Goal: Task Accomplishment & Management: Use online tool/utility

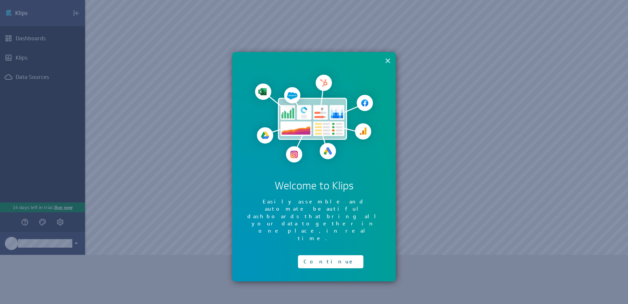
click at [390, 62] on button "×" at bounding box center [388, 60] width 6 height 13
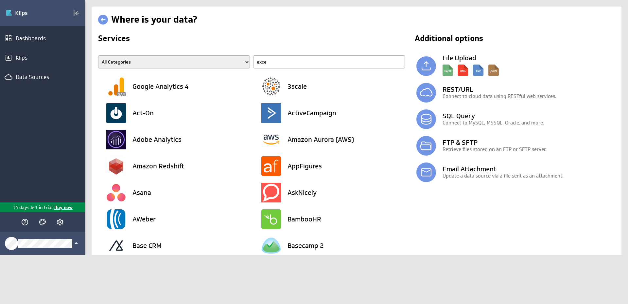
type input "excel"
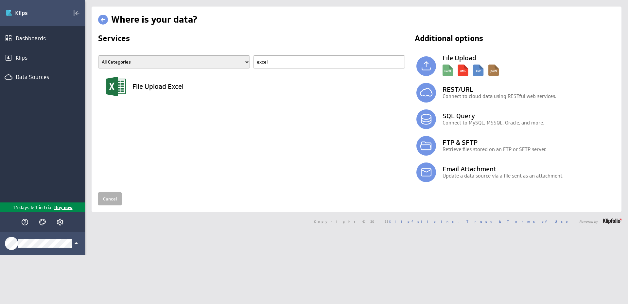
click at [246, 61] on span "All Categories Advertising Cloud Storage Customer Support Data Store E-Mail Cam…" at bounding box center [253, 64] width 310 height 18
type input "office"
drag, startPoint x: 253, startPoint y: 60, endPoint x: 240, endPoint y: 58, distance: 13.8
click at [240, 58] on span "All Categories Advertising Cloud Storage Customer Support Data Store E-Mail Cam…" at bounding box center [253, 64] width 310 height 18
type input "excel"
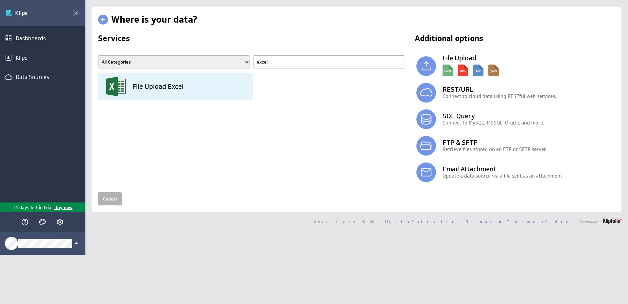
click at [183, 83] on h3 "File Upload Excel" at bounding box center [158, 86] width 51 height 7
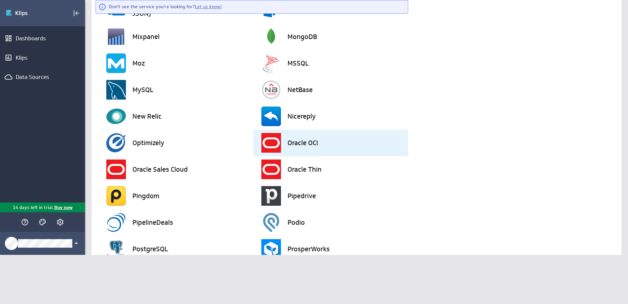
scroll to position [1147, 0]
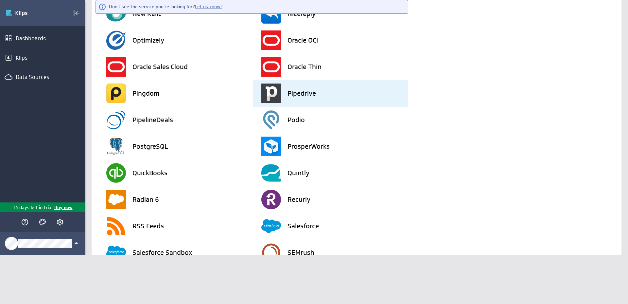
click at [292, 101] on div "Pipedrive" at bounding box center [334, 93] width 147 height 27
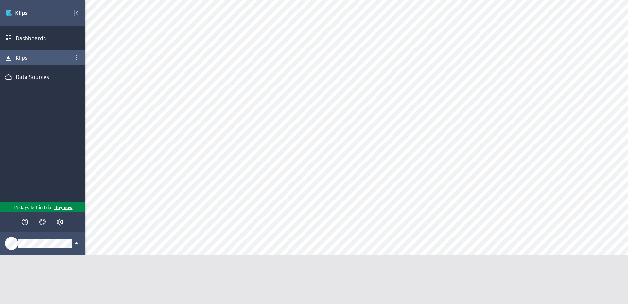
click at [58, 58] on div "Klips" at bounding box center [43, 57] width 54 height 7
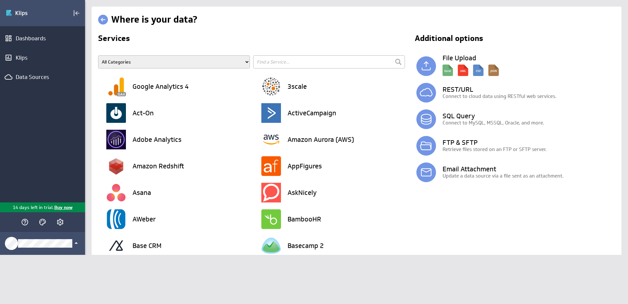
click at [292, 56] on input "text" at bounding box center [329, 61] width 152 height 13
type input "exce"
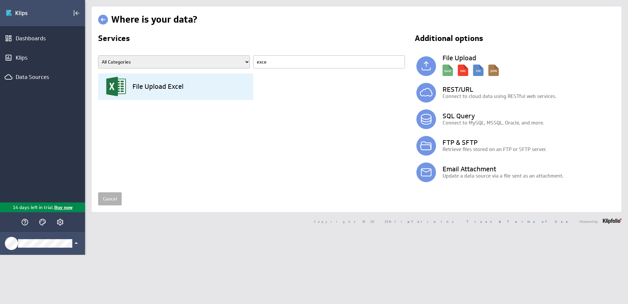
click at [177, 86] on h3 "File Upload Excel" at bounding box center [158, 86] width 51 height 7
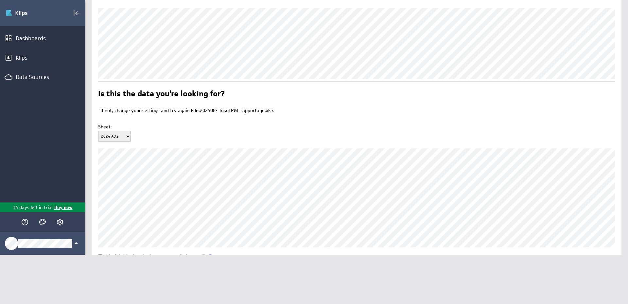
scroll to position [28, 0]
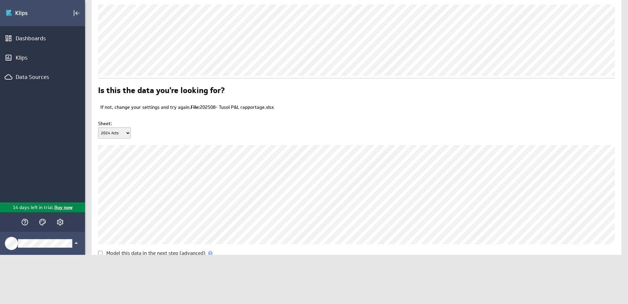
click at [119, 135] on select "2024 Acts 2025 FC Pers Ovz FC 25 OmzetAdvert. FC 25-26 VA Ovz FC 25-26 2025 Act…" at bounding box center [114, 132] width 33 height 11
select select "1"
click at [98, 127] on select "2024 Acts 2025 FC Pers Ovz FC 25 OmzetAdvert. FC 25-26 VA Ovz FC 25-26 2025 Act…" at bounding box center [114, 132] width 33 height 11
click at [210, 252] on span at bounding box center [210, 253] width 5 height 5
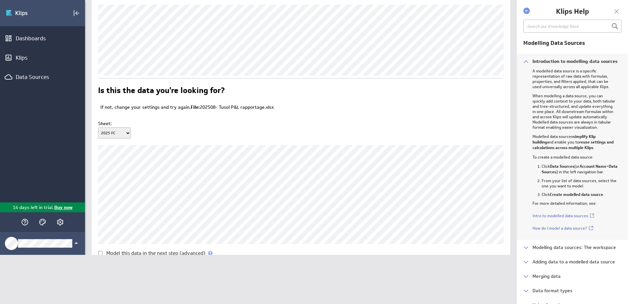
click at [210, 252] on span at bounding box center [210, 253] width 5 height 5
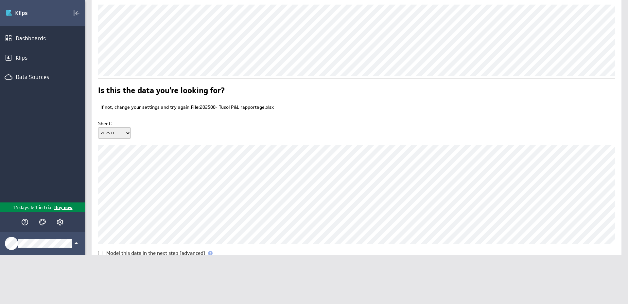
click at [151, 272] on input "Continue" at bounding box center [139, 272] width 28 height 13
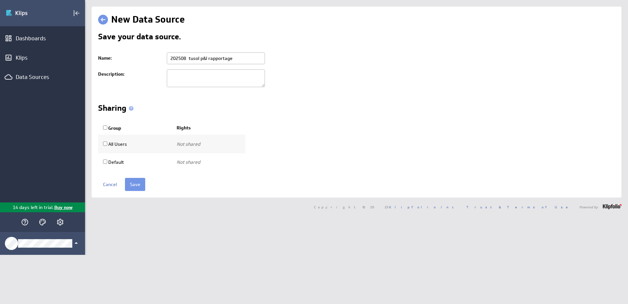
click at [145, 128] on th "Group" at bounding box center [135, 128] width 74 height 14
click at [132, 188] on input "Save" at bounding box center [135, 184] width 20 height 13
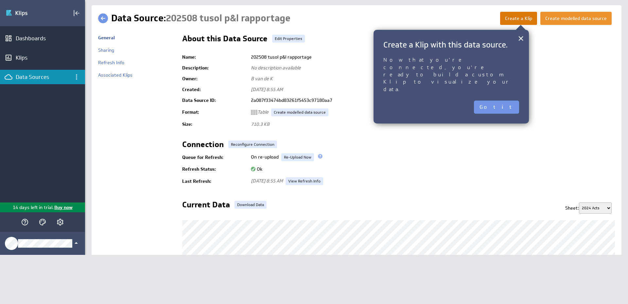
click at [514, 23] on button "Create a Klip" at bounding box center [518, 18] width 37 height 13
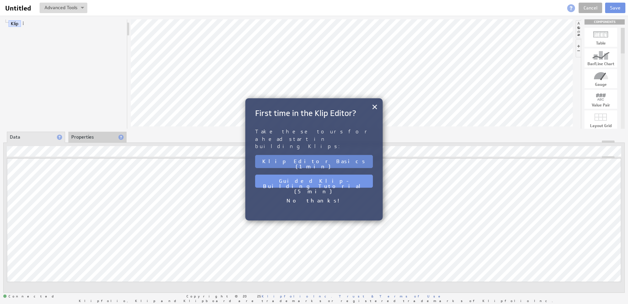
click at [330, 155] on button "Klip Editor Basics (1 min)" at bounding box center [314, 161] width 118 height 13
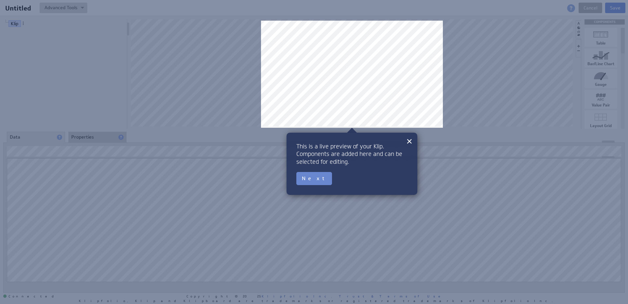
click at [314, 178] on button "Next" at bounding box center [314, 178] width 36 height 13
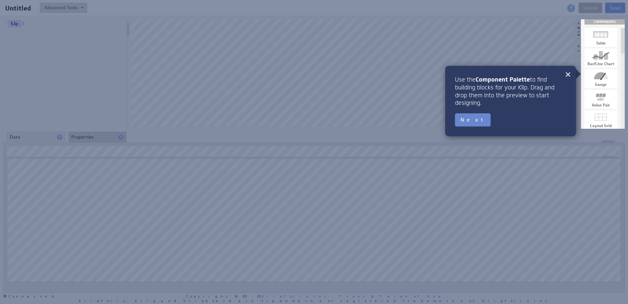
click at [469, 123] on button "Next" at bounding box center [473, 119] width 36 height 13
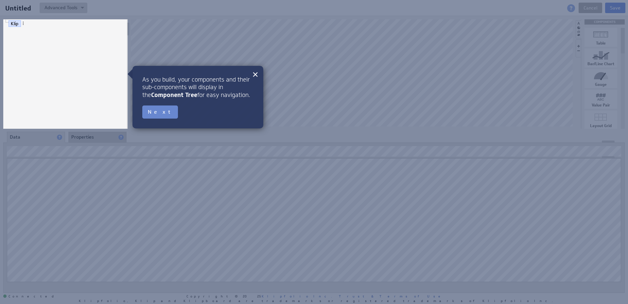
click at [161, 109] on button "Next" at bounding box center [160, 111] width 36 height 13
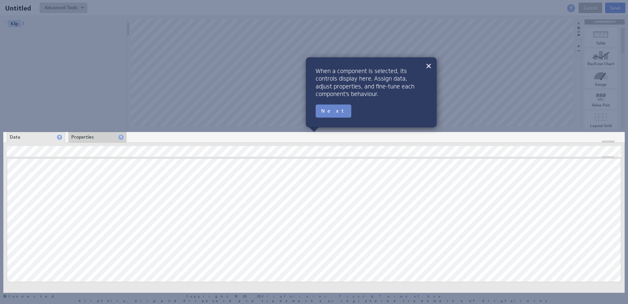
click at [324, 114] on button "Next" at bounding box center [334, 110] width 36 height 13
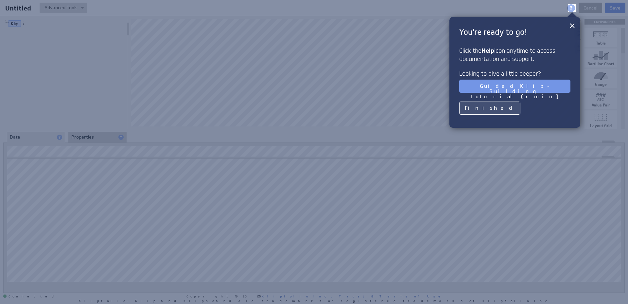
click at [471, 108] on button "Finished" at bounding box center [489, 107] width 61 height 13
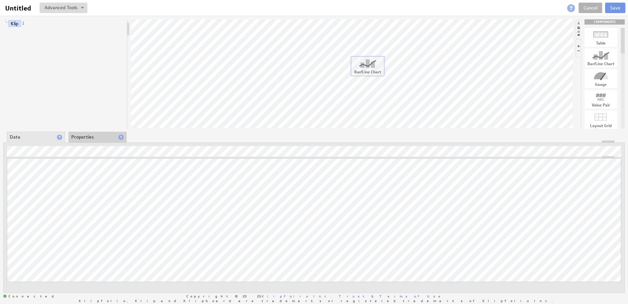
drag, startPoint x: 603, startPoint y: 57, endPoint x: 362, endPoint y: 64, distance: 241.9
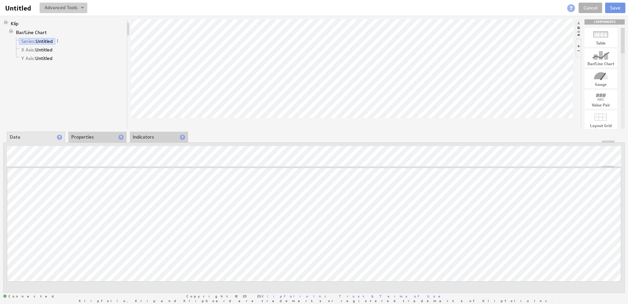
click at [70, 9] on button at bounding box center [64, 8] width 48 height 10
click at [72, 9] on button at bounding box center [64, 8] width 48 height 10
click at [21, 162] on div "Function..." at bounding box center [41, 162] width 65 height 10
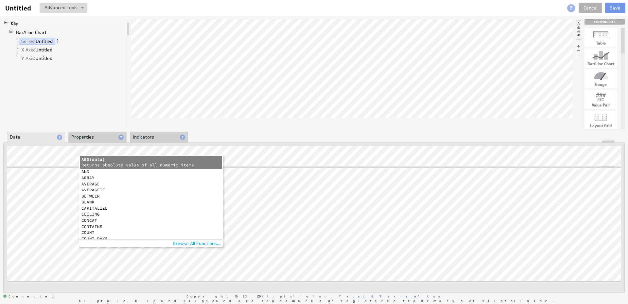
click at [39, 134] on li "Data" at bounding box center [36, 137] width 58 height 11
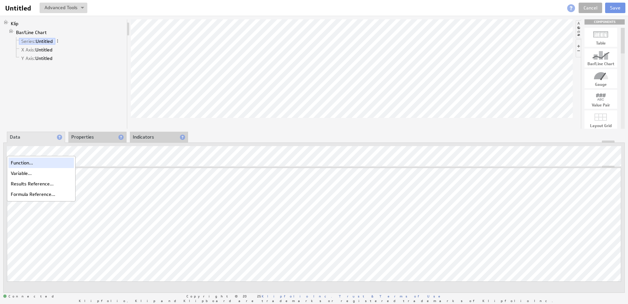
click at [30, 163] on div "Function..." at bounding box center [41, 162] width 65 height 10
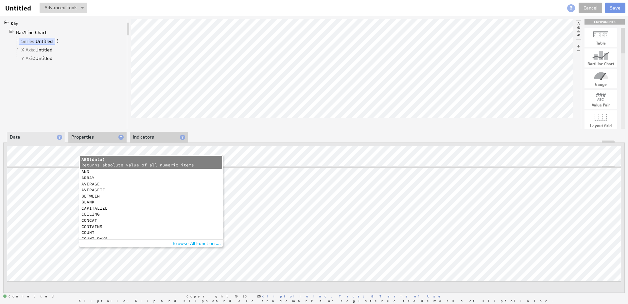
click at [91, 172] on div "AND" at bounding box center [151, 171] width 141 height 4
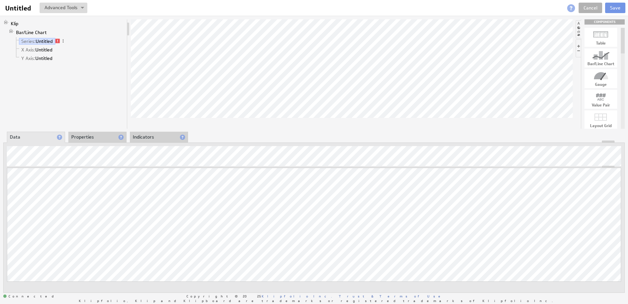
click at [581, 30] on div "Table Bar/Line Chart Gauge Value Pair Layout Grid Separator Label Image User In…" at bounding box center [600, 227] width 38 height 398
click at [579, 31] on li at bounding box center [579, 29] width 6 height 18
click at [623, 31] on li at bounding box center [622, 29] width 6 height 18
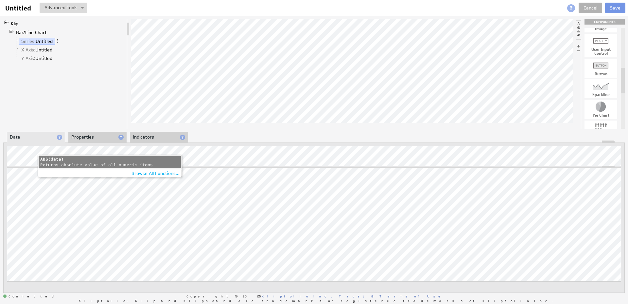
click at [78, 158] on div "ABS(data)" at bounding box center [109, 159] width 139 height 6
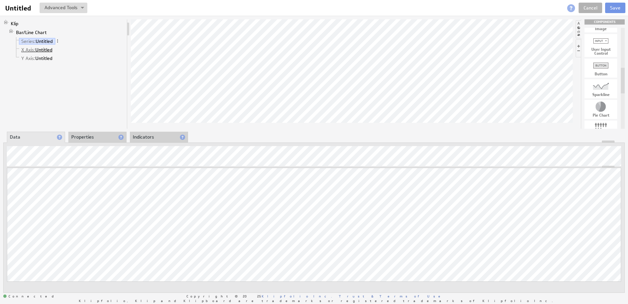
click at [35, 49] on link "X Axis: Untitled" at bounding box center [37, 49] width 36 height 7
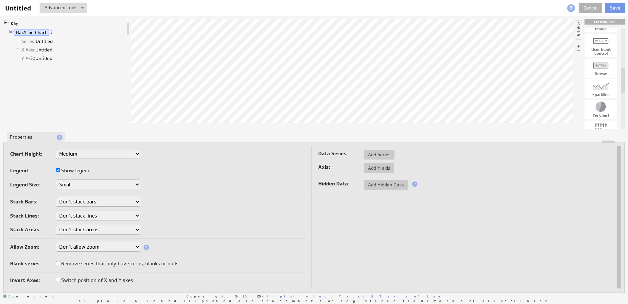
click at [38, 54] on li "Y Axis: Untitled" at bounding box center [69, 58] width 111 height 9
click at [42, 46] on link "X Axis: Untitled" at bounding box center [37, 49] width 36 height 7
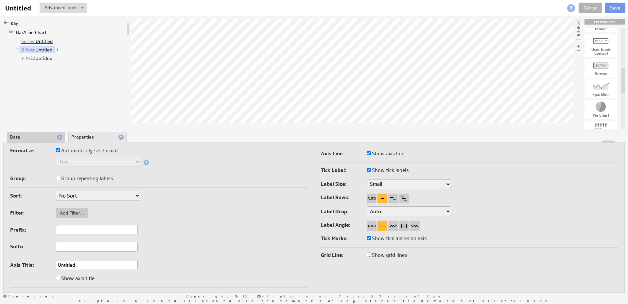
click at [44, 41] on link "Series: Untitled" at bounding box center [37, 41] width 36 height 7
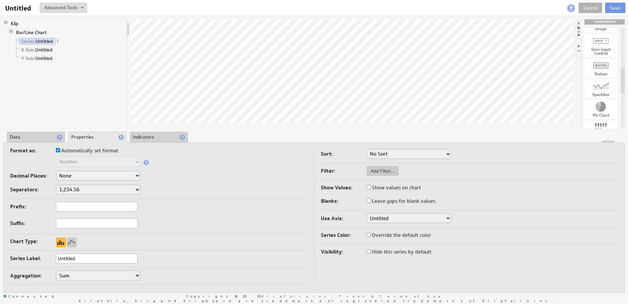
click at [36, 141] on div at bounding box center [314, 141] width 621 height 2
click at [39, 136] on li "Data" at bounding box center [36, 137] width 58 height 11
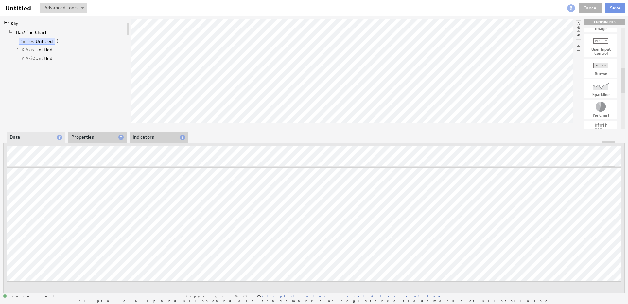
click at [61, 138] on span at bounding box center [59, 136] width 5 height 5
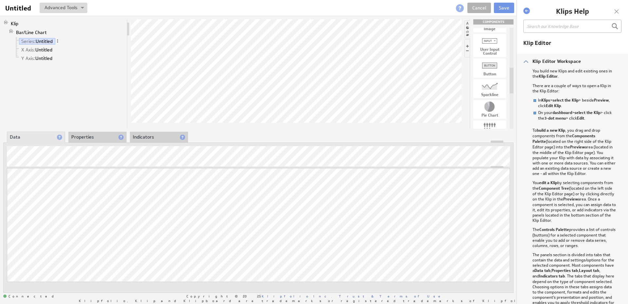
click at [617, 13] on div at bounding box center [617, 12] width 10 height 10
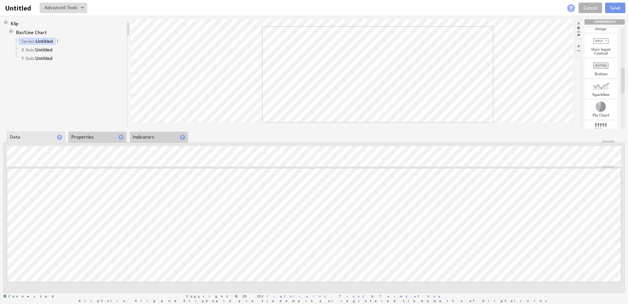
click at [494, 129] on div "Klip Bar/Line Chart Series: Untitled X Axis: Untitled Y Axis: Untitled COMPONEN…" at bounding box center [314, 156] width 628 height 280
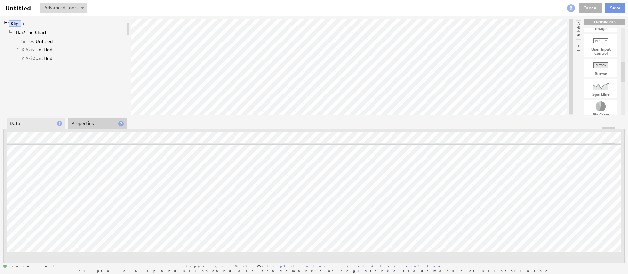
click at [55, 39] on link "Series: Untitled" at bounding box center [37, 41] width 36 height 7
click at [51, 41] on link "Series: Untitled" at bounding box center [37, 41] width 36 height 7
click at [50, 41] on link "Series: Untitled" at bounding box center [37, 41] width 36 height 7
click at [58, 41] on span at bounding box center [57, 41] width 5 height 5
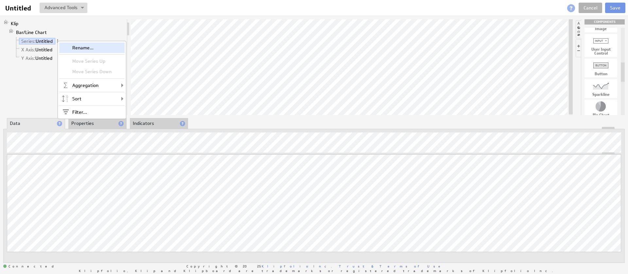
click at [69, 44] on div "Rename..." at bounding box center [91, 48] width 65 height 10
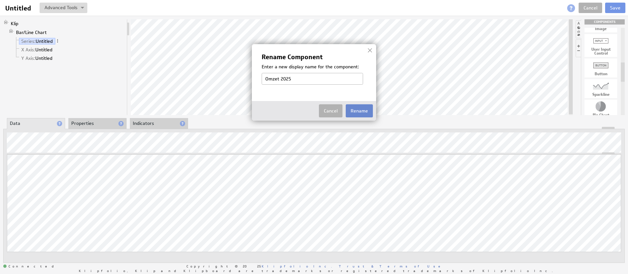
type input "Omzet 2025"
click at [359, 112] on button "Rename" at bounding box center [359, 110] width 27 height 13
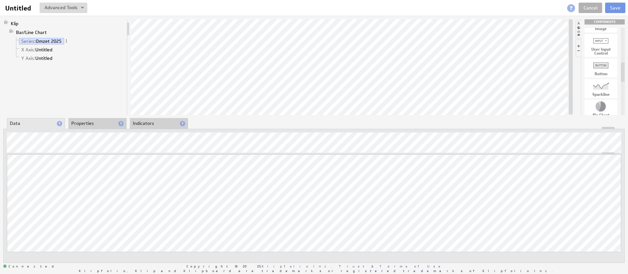
click at [89, 46] on li "X Axis: Untitled" at bounding box center [69, 49] width 111 height 9
click at [47, 42] on link "Series: Omzet 2025" at bounding box center [41, 41] width 45 height 7
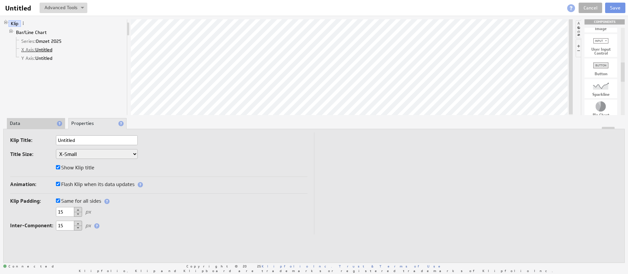
click at [46, 50] on link "X Axis: Untitled" at bounding box center [37, 49] width 36 height 7
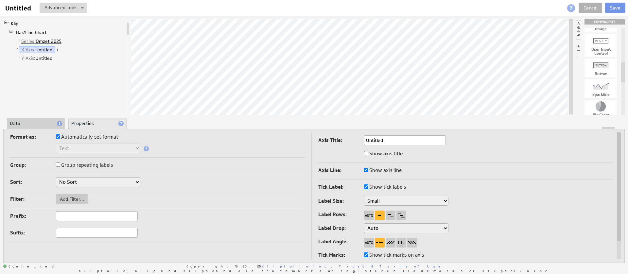
click at [49, 41] on link "Series: Omzet 2025" at bounding box center [41, 41] width 45 height 7
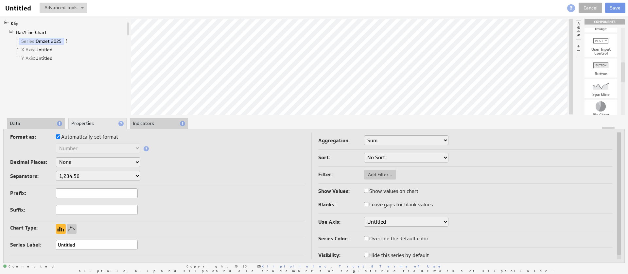
click at [21, 122] on li "Data" at bounding box center [36, 123] width 58 height 11
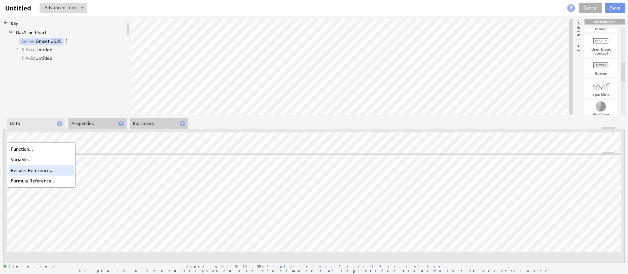
click at [27, 169] on div "Results Reference..." at bounding box center [41, 170] width 65 height 10
click at [74, 108] on div "Klip Bar/Line Chart Series: Omzet 2025 X Axis: Untitled Y Axis: Untitled" at bounding box center [65, 67] width 124 height 96
click at [65, 13] on button at bounding box center [64, 8] width 48 height 10
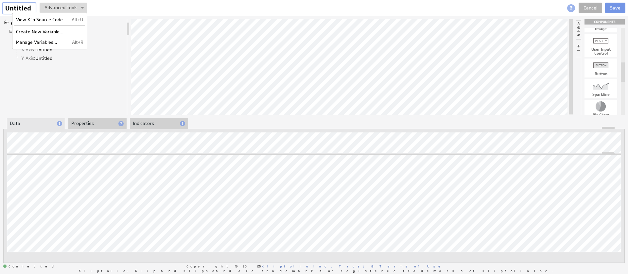
click at [17, 6] on input "Untitled" at bounding box center [19, 8] width 33 height 11
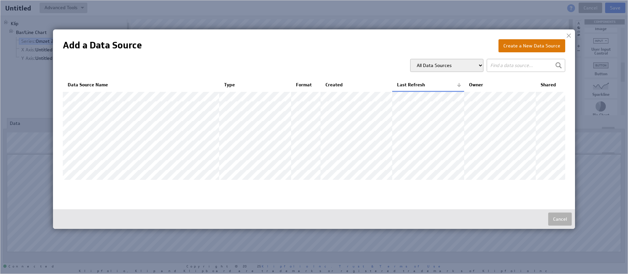
click at [516, 44] on button "Create a New Data Source" at bounding box center [532, 45] width 67 height 13
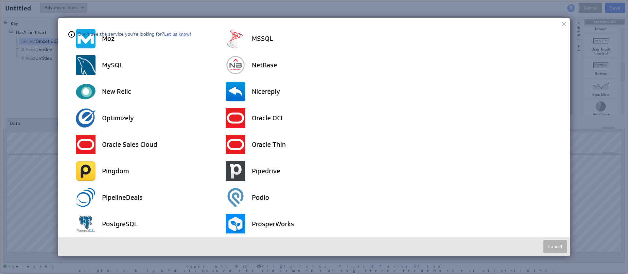
scroll to position [1074, 0]
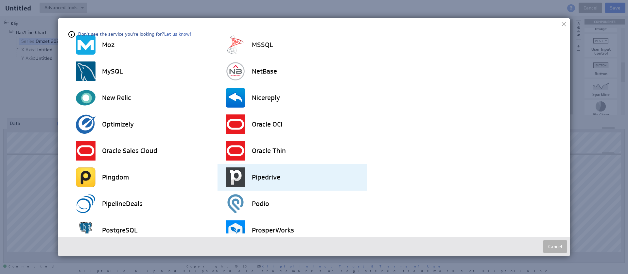
click at [241, 164] on div "Pipedrive" at bounding box center [297, 177] width 142 height 27
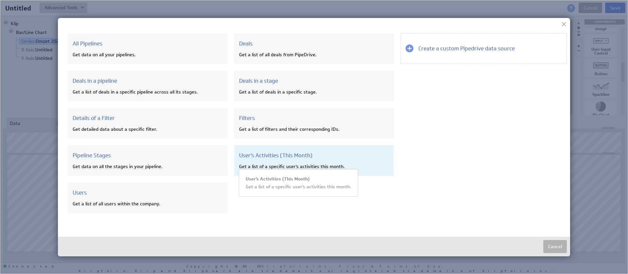
scroll to position [35, 0]
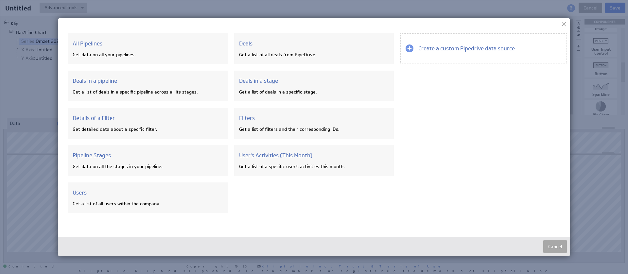
click at [546, 244] on button "Cancel" at bounding box center [555, 246] width 24 height 13
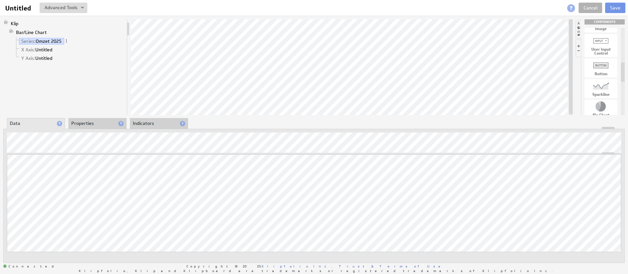
click at [163, 126] on li "Indicators" at bounding box center [159, 123] width 58 height 11
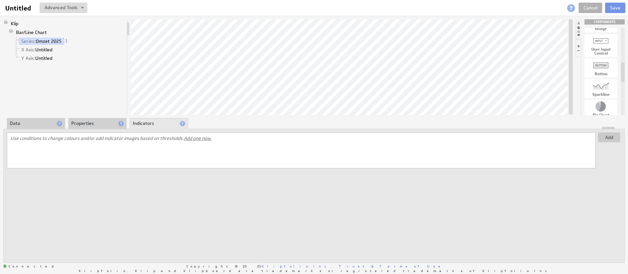
click at [100, 121] on li "Properties" at bounding box center [97, 123] width 58 height 11
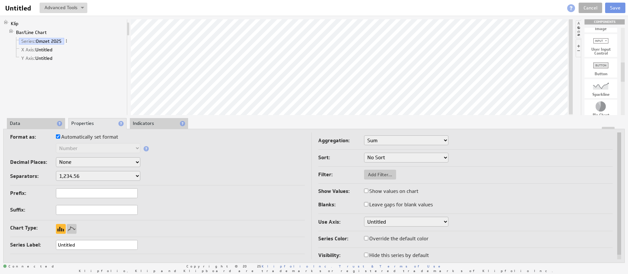
click at [117, 176] on select "1,234.56 1.234,56 1'234.56 1,234/56 1 234,56 1 234-56 1 234.56 1234.56" at bounding box center [98, 176] width 84 height 10
click at [56, 171] on select "1,234.56 1.234,56 1'234.56 1,234/56 1 234,56 1 234-56 1 234.56 1234.56" at bounding box center [98, 176] width 84 height 10
click at [234, 169] on div "Format as: Automatically set format Text Number Currency Percentage Date / Time…" at bounding box center [157, 159] width 295 height 53
click at [386, 141] on select "Sum Average Median Min Max First Last Count Count Distinct" at bounding box center [406, 140] width 84 height 10
click at [364, 135] on select "Sum Average Median Min Max First Last Count Count Distinct" at bounding box center [406, 140] width 84 height 10
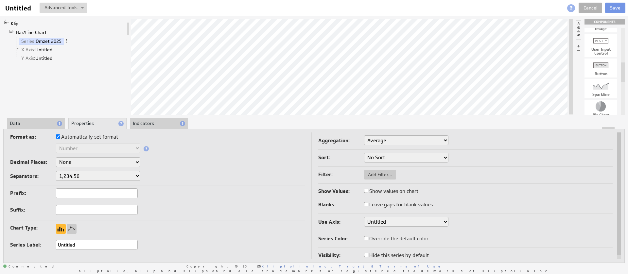
click at [388, 142] on select "Sum Average Median Min Max First Last Count Count Distinct" at bounding box center [406, 140] width 84 height 10
click at [364, 135] on select "Sum Average Median Min Max First Last Count Count Distinct" at bounding box center [406, 140] width 84 height 10
click at [387, 139] on select "Sum Average Median Min Max First Last Count Count Distinct" at bounding box center [406, 140] width 84 height 10
click at [364, 135] on select "Sum Average Median Min Max First Last Count Count Distinct" at bounding box center [406, 140] width 84 height 10
click at [386, 155] on select "No Sort Lowest to Highest Highest to Lowest" at bounding box center [406, 158] width 84 height 10
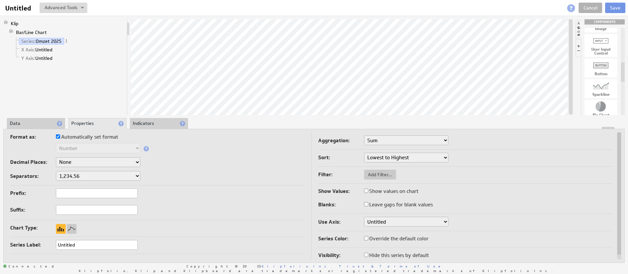
click at [364, 153] on select "No Sort Lowest to Highest Highest to Lowest" at bounding box center [406, 158] width 84 height 10
click at [385, 160] on select "No Sort Lowest to Highest Highest to Lowest" at bounding box center [406, 158] width 84 height 10
click at [364, 153] on select "No Sort Lowest to Highest Highest to Lowest" at bounding box center [406, 158] width 84 height 10
click at [386, 155] on select "No Sort Lowest to Highest Highest to Lowest" at bounding box center [406, 158] width 84 height 10
click at [364, 153] on select "No Sort Lowest to Highest Highest to Lowest" at bounding box center [406, 158] width 84 height 10
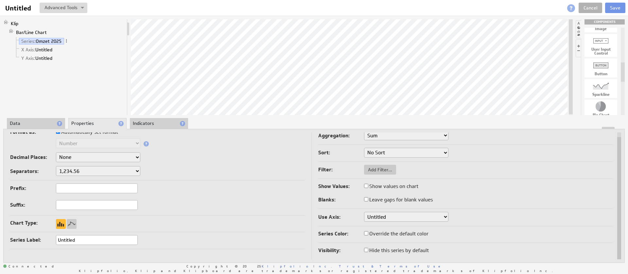
click at [399, 214] on select "Untitled" at bounding box center [406, 217] width 84 height 10
click at [366, 234] on input "Override the default color" at bounding box center [366, 233] width 4 height 4
checkbox input "true"
click at [366, 234] on input "Override the default color" at bounding box center [366, 233] width 4 height 4
checkbox input "false"
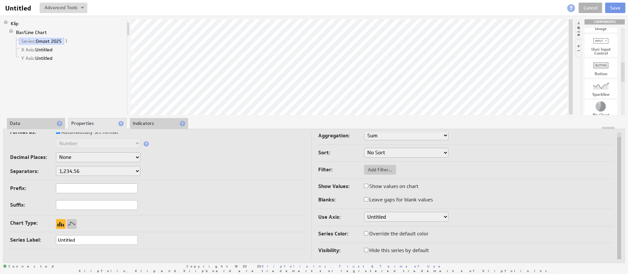
click at [367, 187] on input "Show values on chart" at bounding box center [366, 186] width 4 height 4
checkbox input "true"
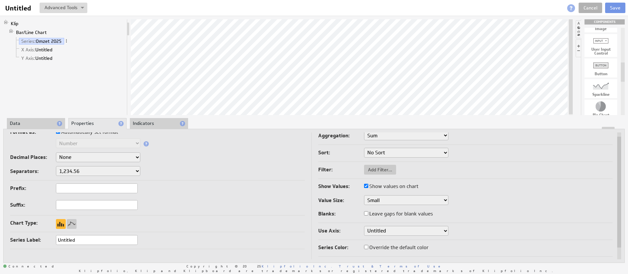
click at [367, 187] on input "Show values on chart" at bounding box center [366, 186] width 4 height 4
checkbox input "false"
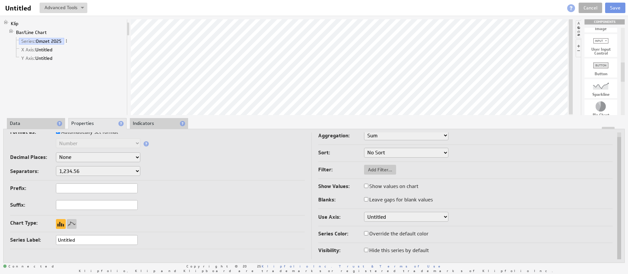
click at [365, 198] on input "Leave gaps for blank values" at bounding box center [366, 199] width 4 height 4
checkbox input "true"
click at [365, 198] on input "Leave gaps for blank values" at bounding box center [366, 200] width 4 height 4
checkbox input "false"
click at [36, 121] on li "Data" at bounding box center [36, 123] width 58 height 11
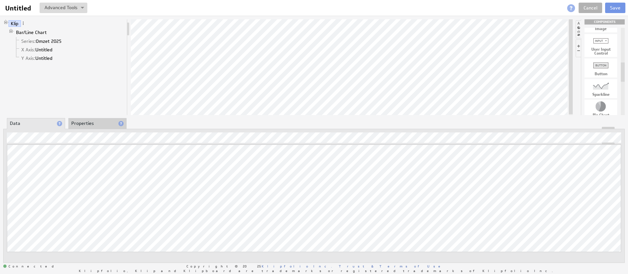
click at [337, 118] on div "About Data Properties Layout Drill Down Indicators" at bounding box center [314, 123] width 622 height 10
